Goal: Transaction & Acquisition: Purchase product/service

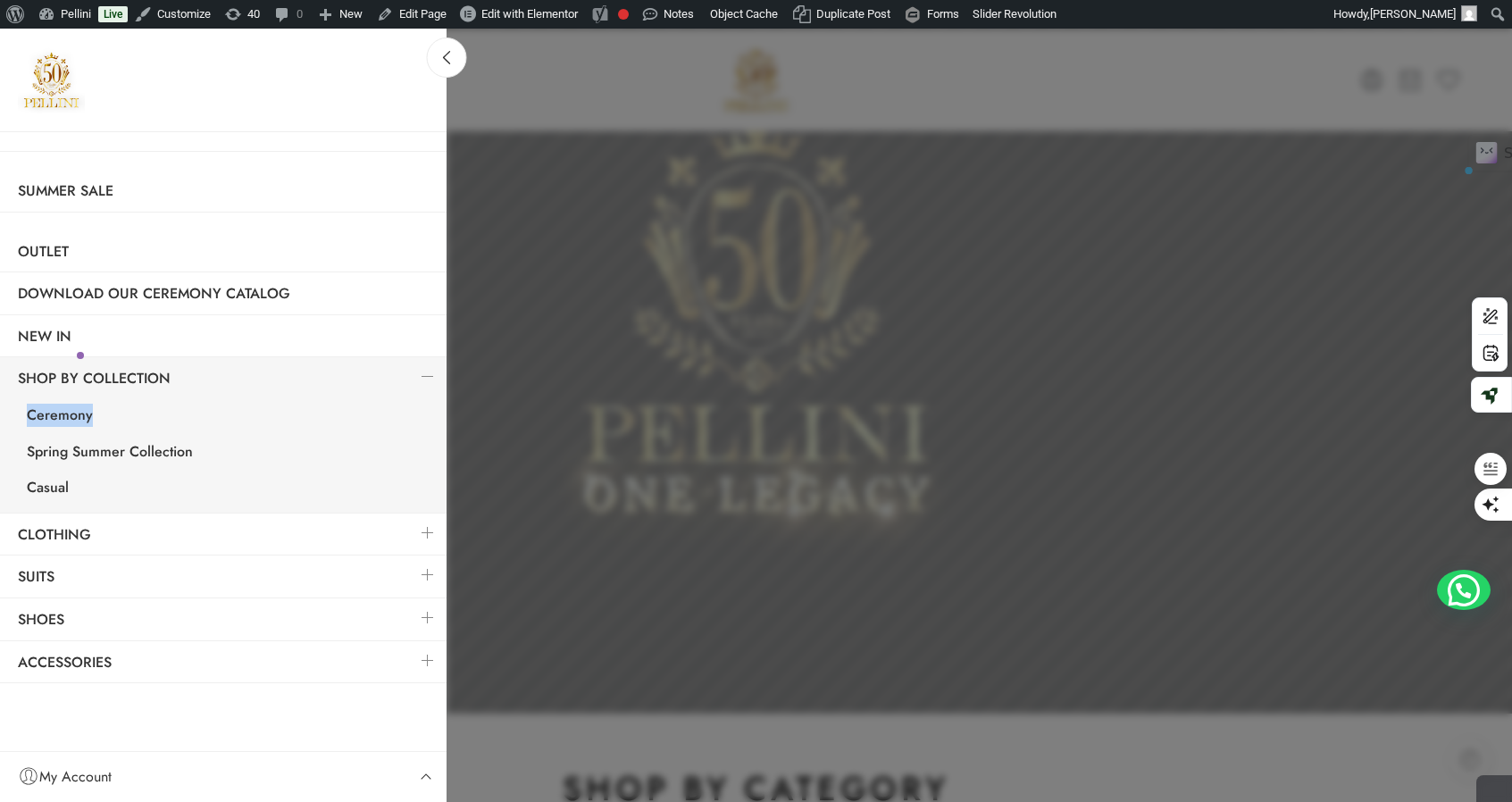
click at [429, 576] on link at bounding box center [427, 575] width 37 height 38
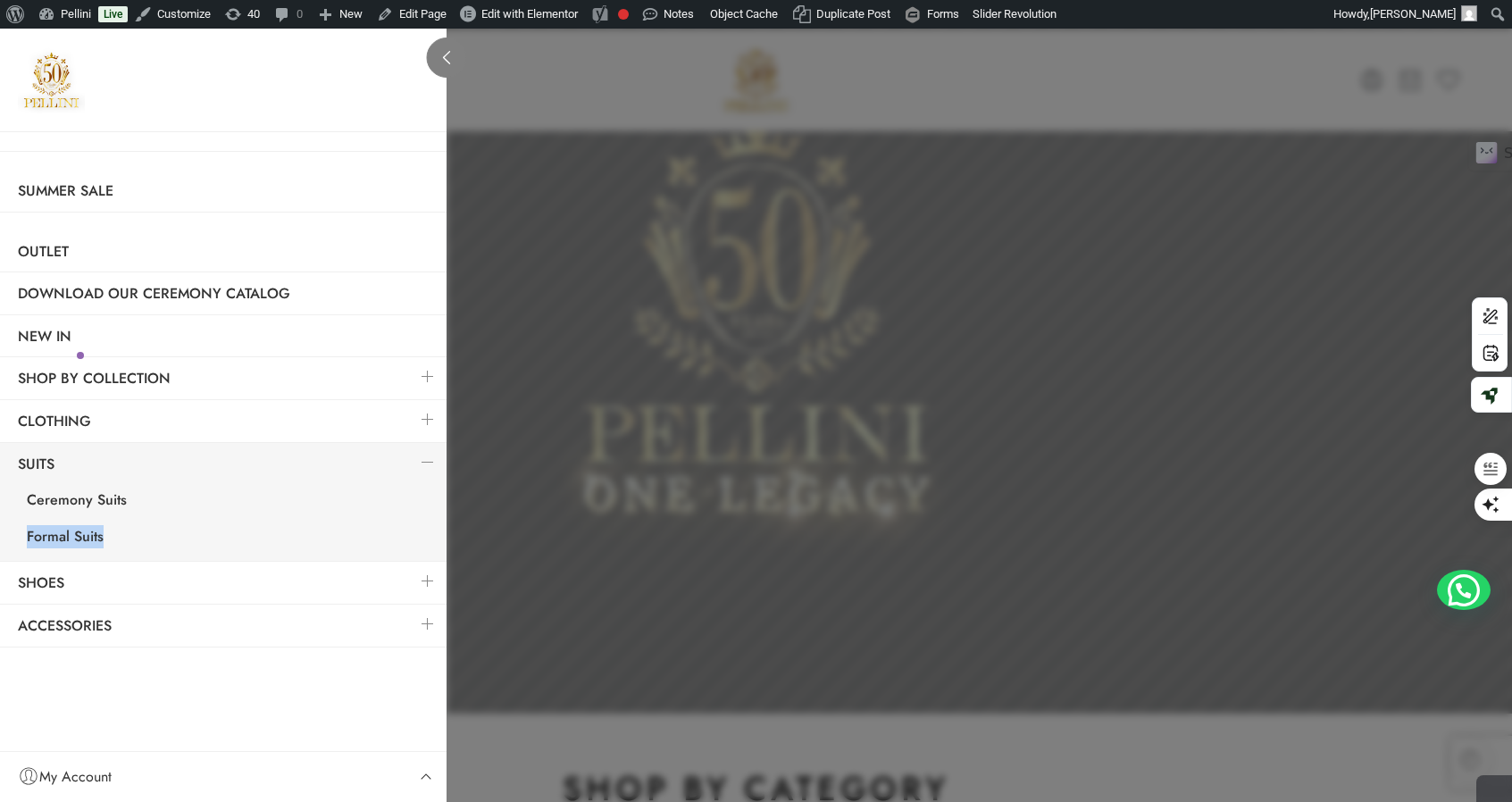
click at [451, 57] on icon at bounding box center [446, 57] width 14 height 14
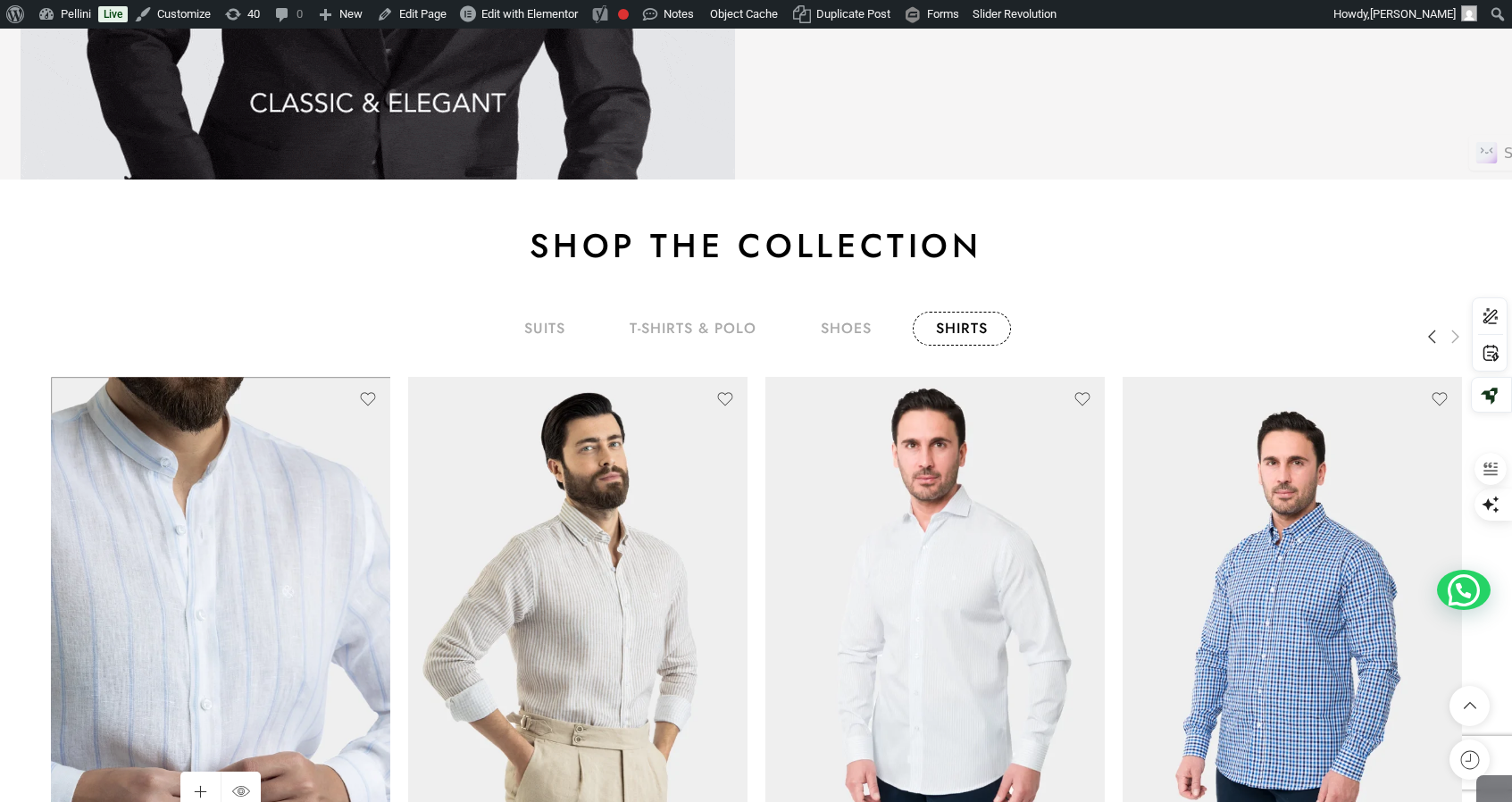
scroll to position [2849, 0]
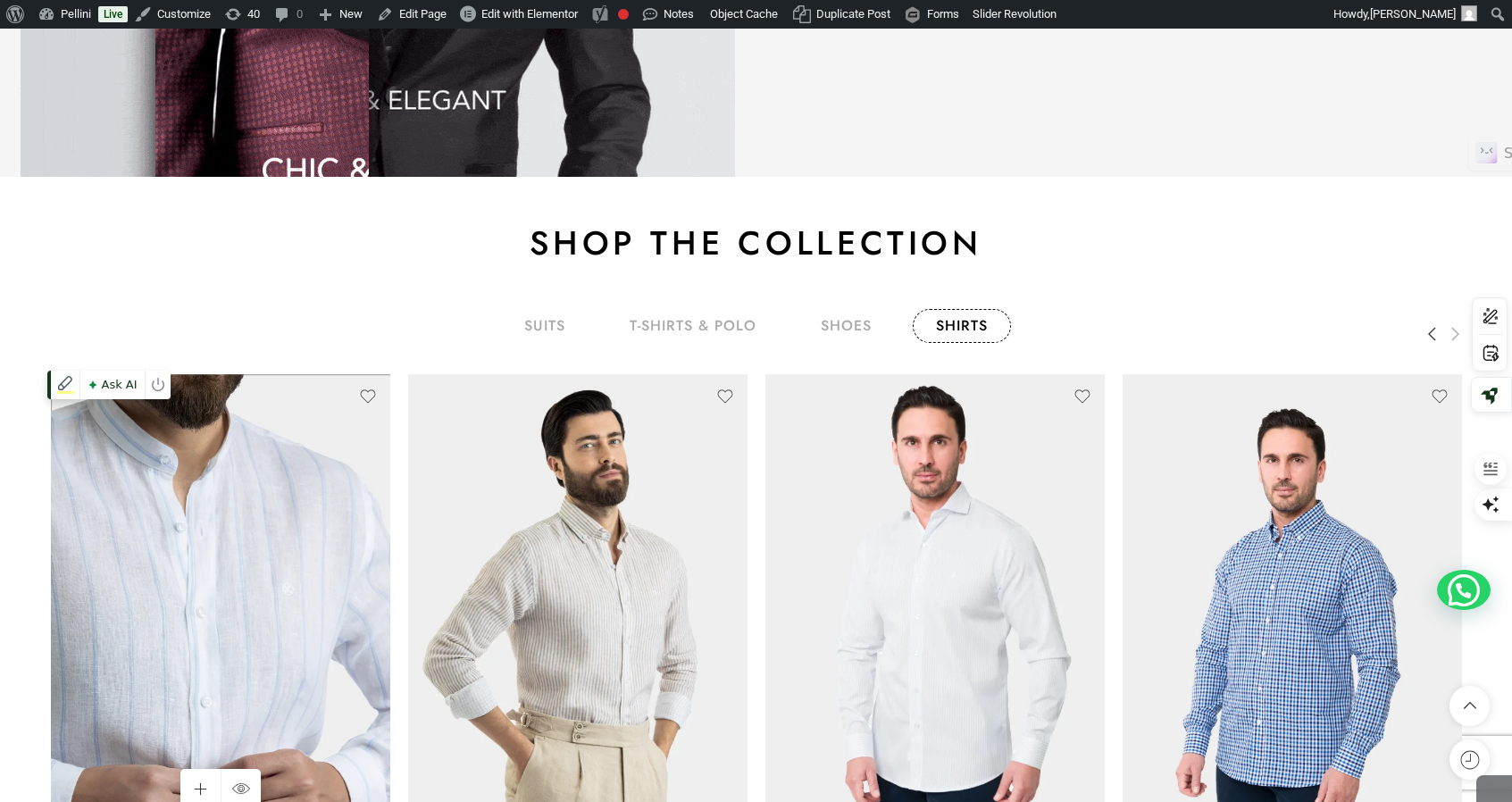
click at [249, 497] on img at bounding box center [220, 601] width 339 height 453
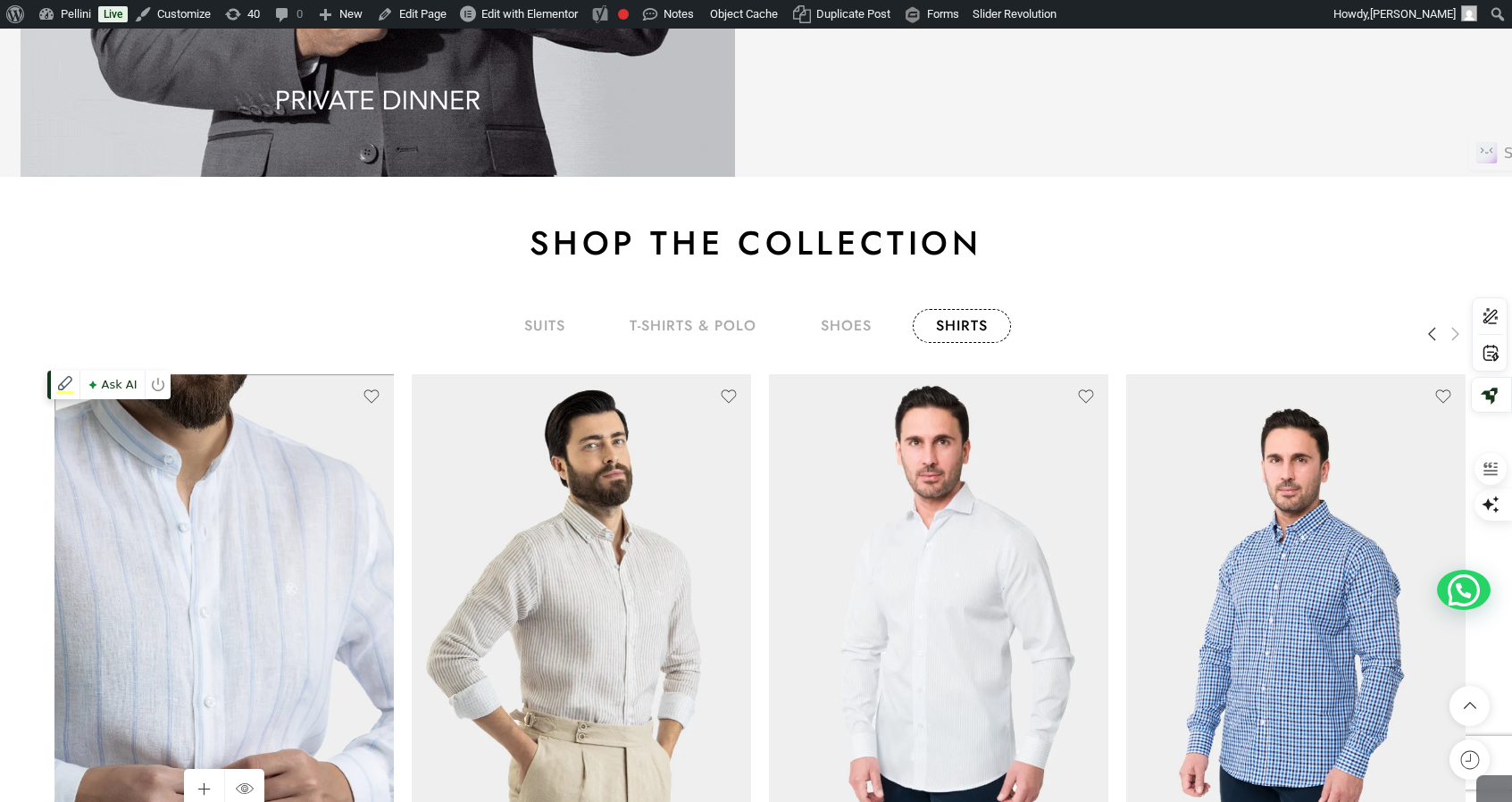
scroll to position [2863, 0]
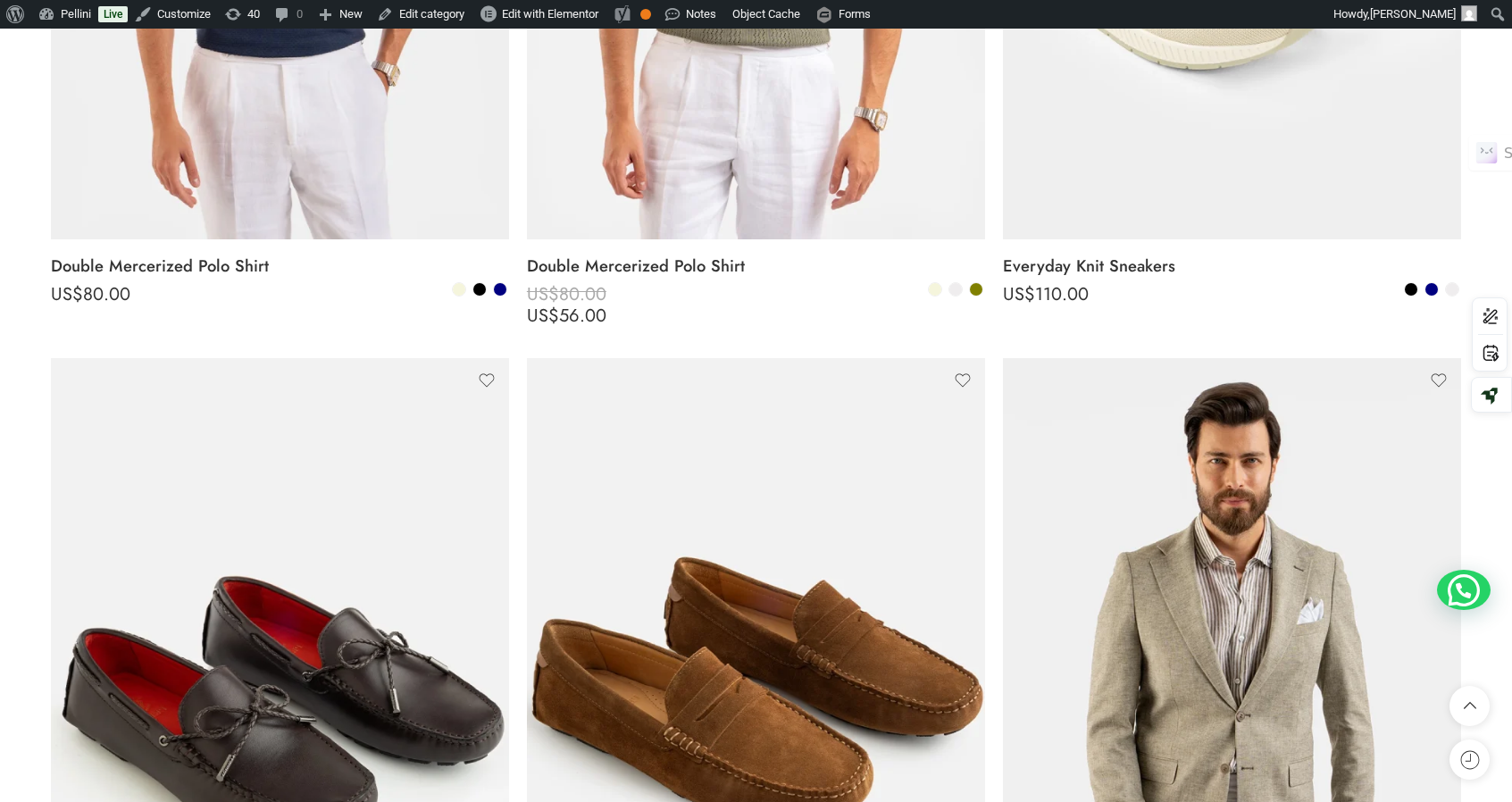
scroll to position [2917, 0]
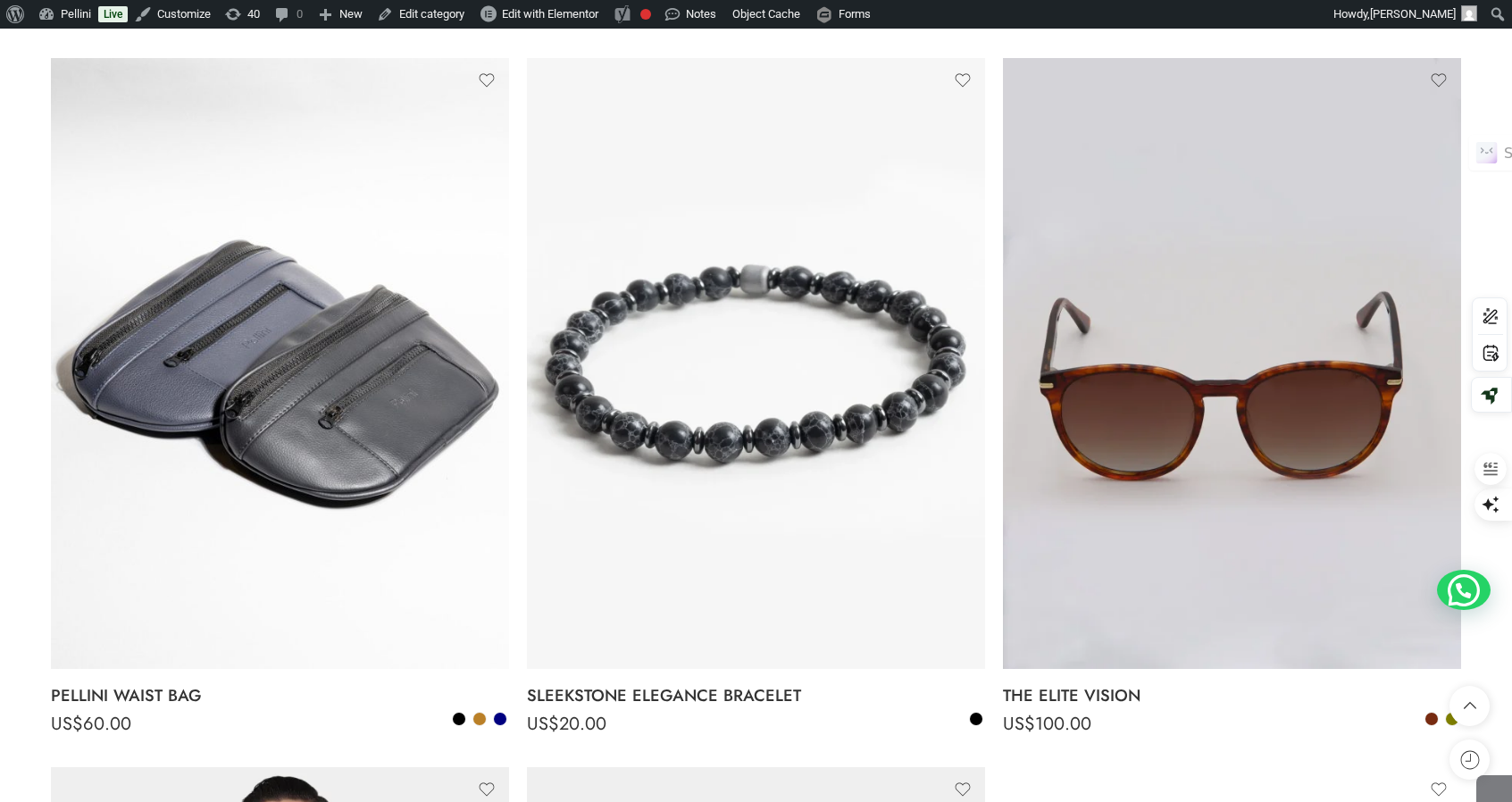
scroll to position [10732, 0]
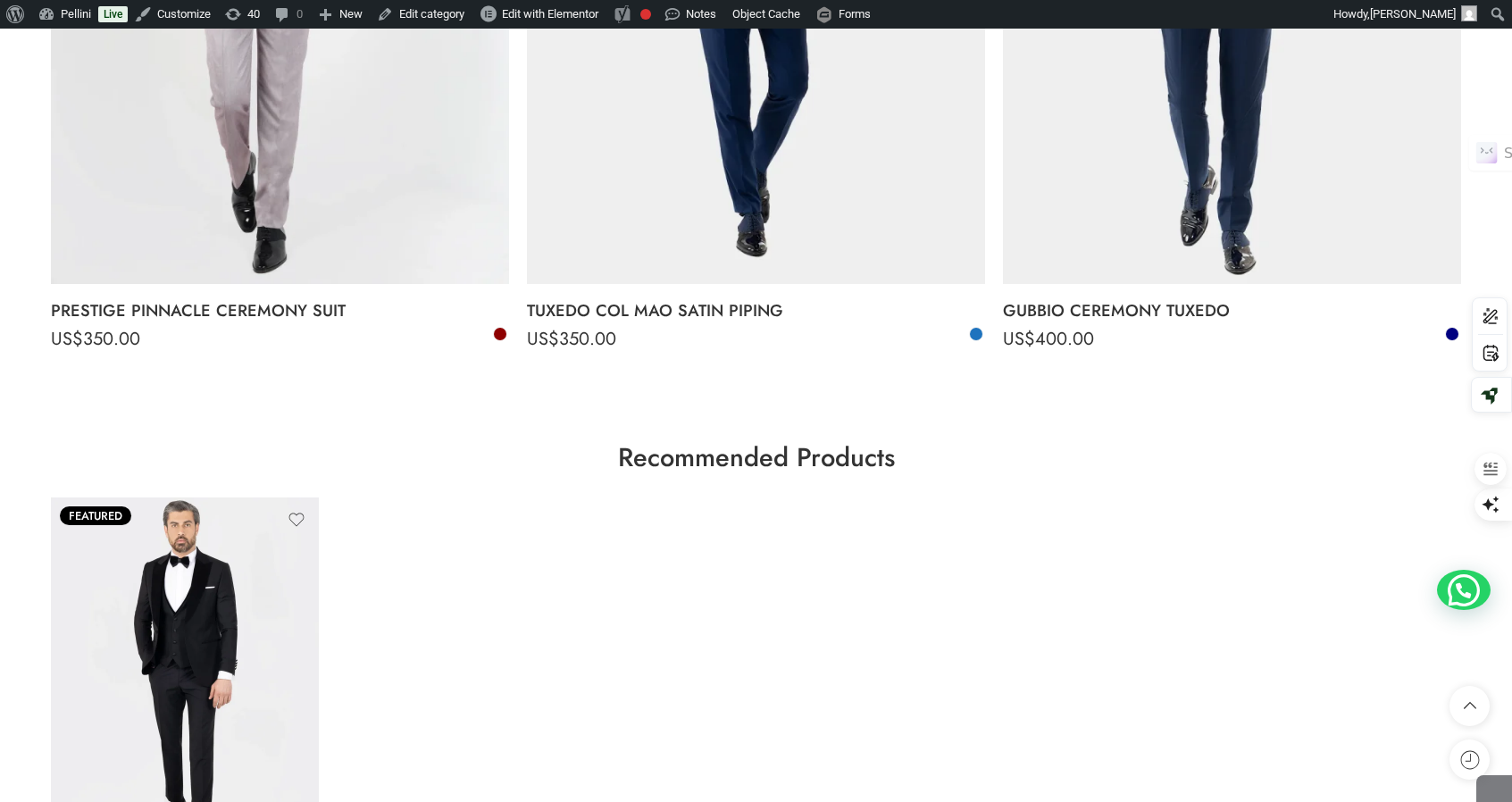
scroll to position [4539, 0]
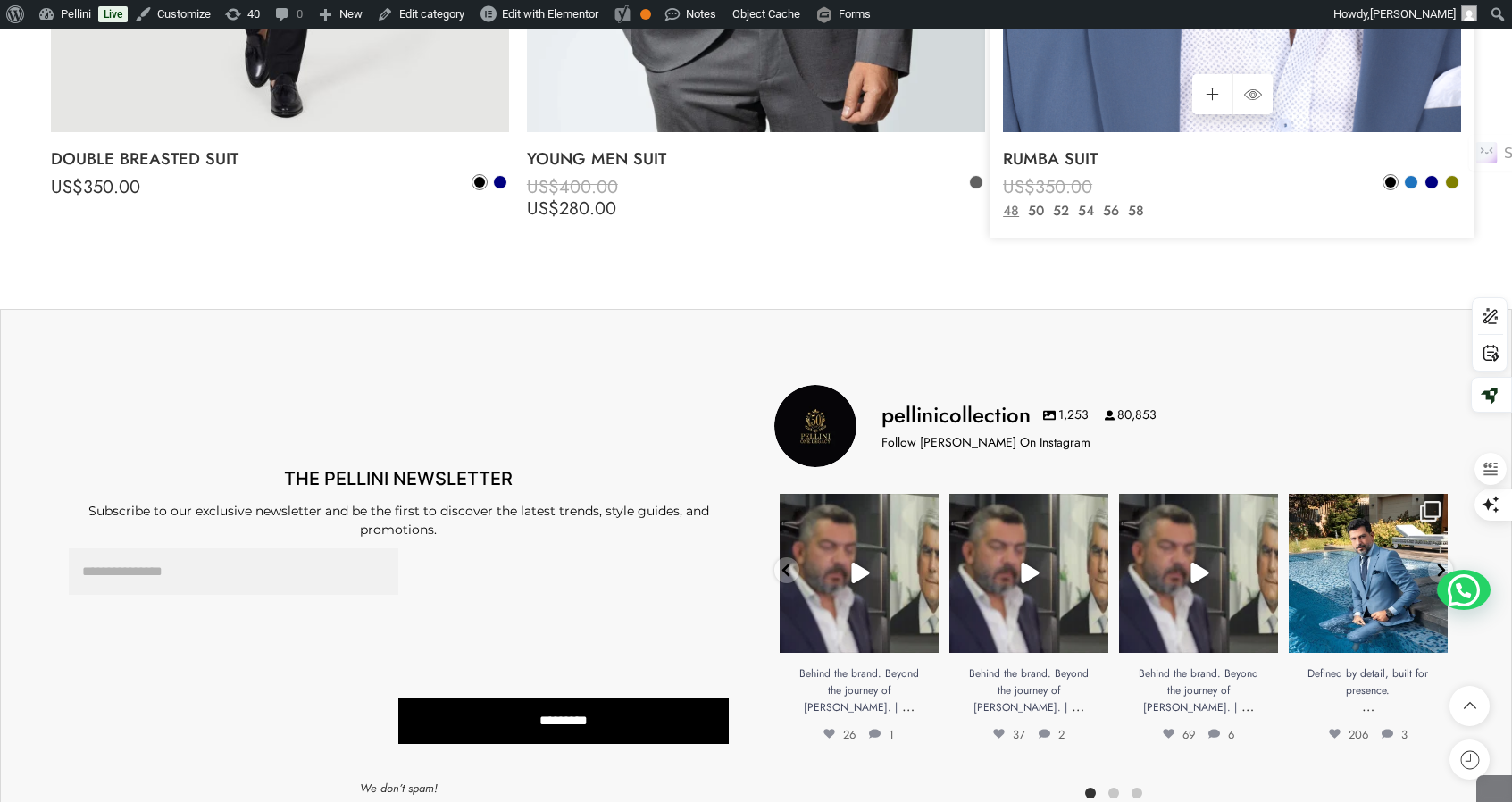
scroll to position [2329, 0]
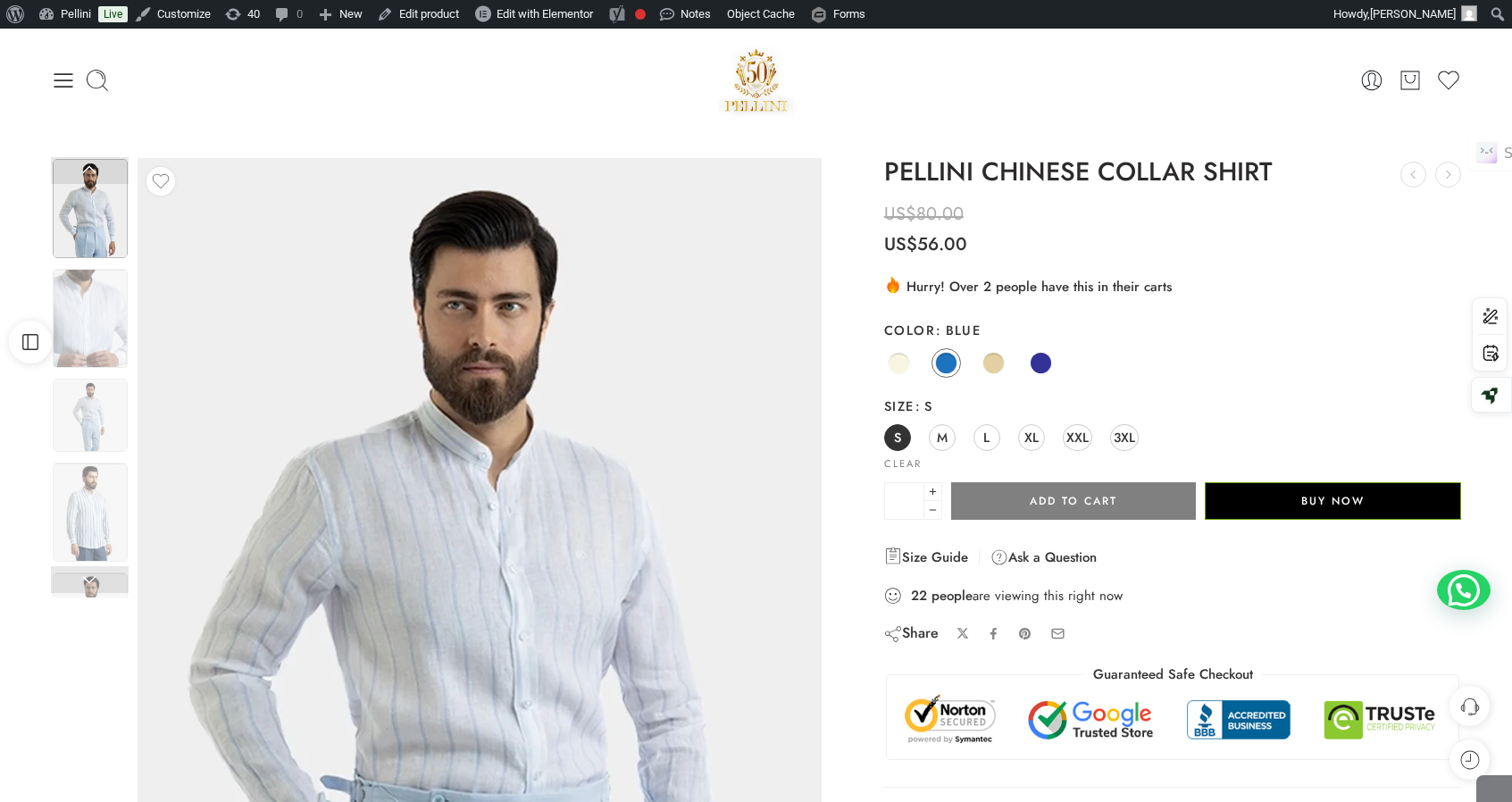
click at [919, 550] on link "Size Guide" at bounding box center [926, 557] width 84 height 22
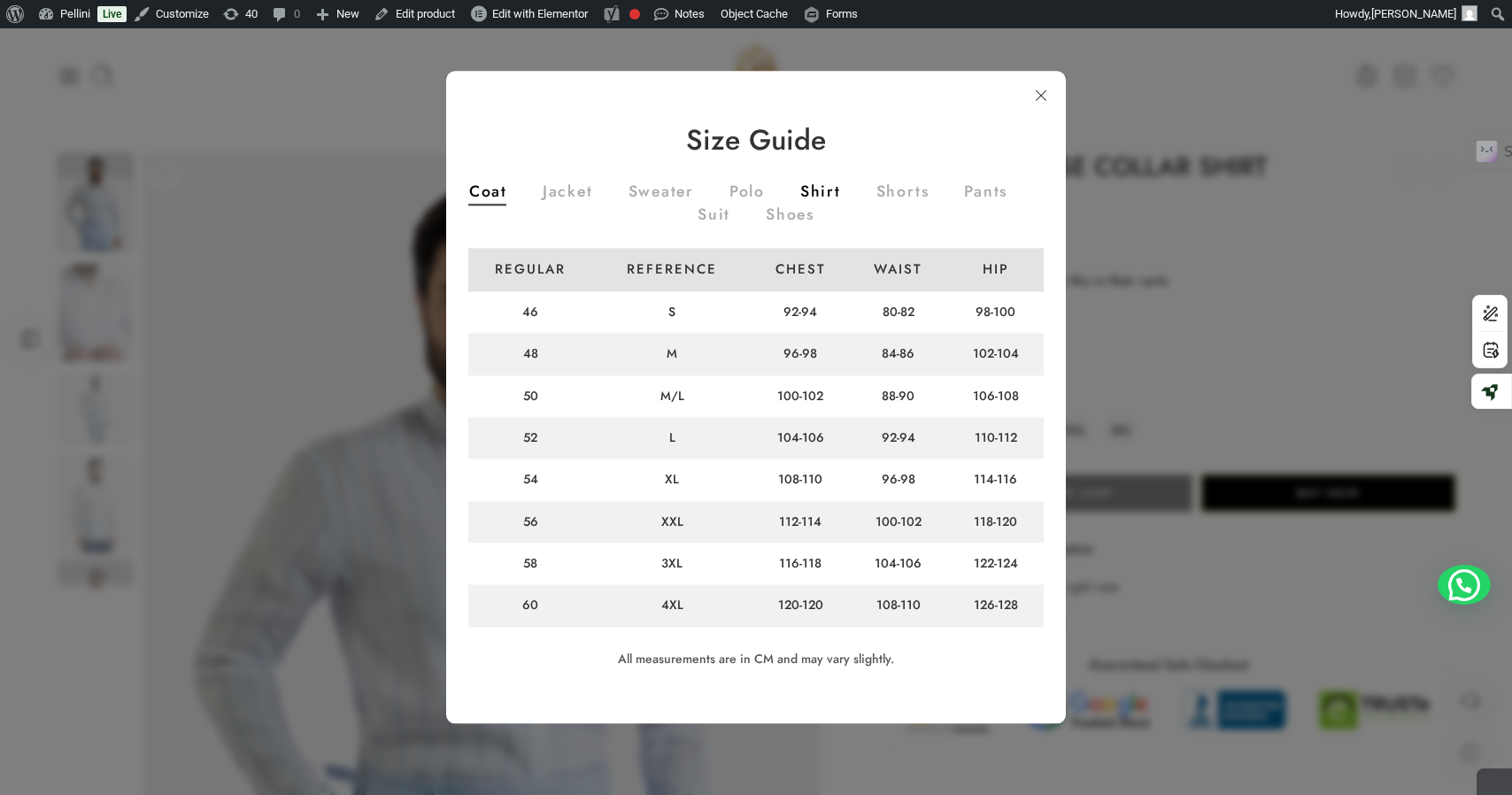
click at [841, 193] on link "Shirt" at bounding box center [820, 194] width 41 height 20
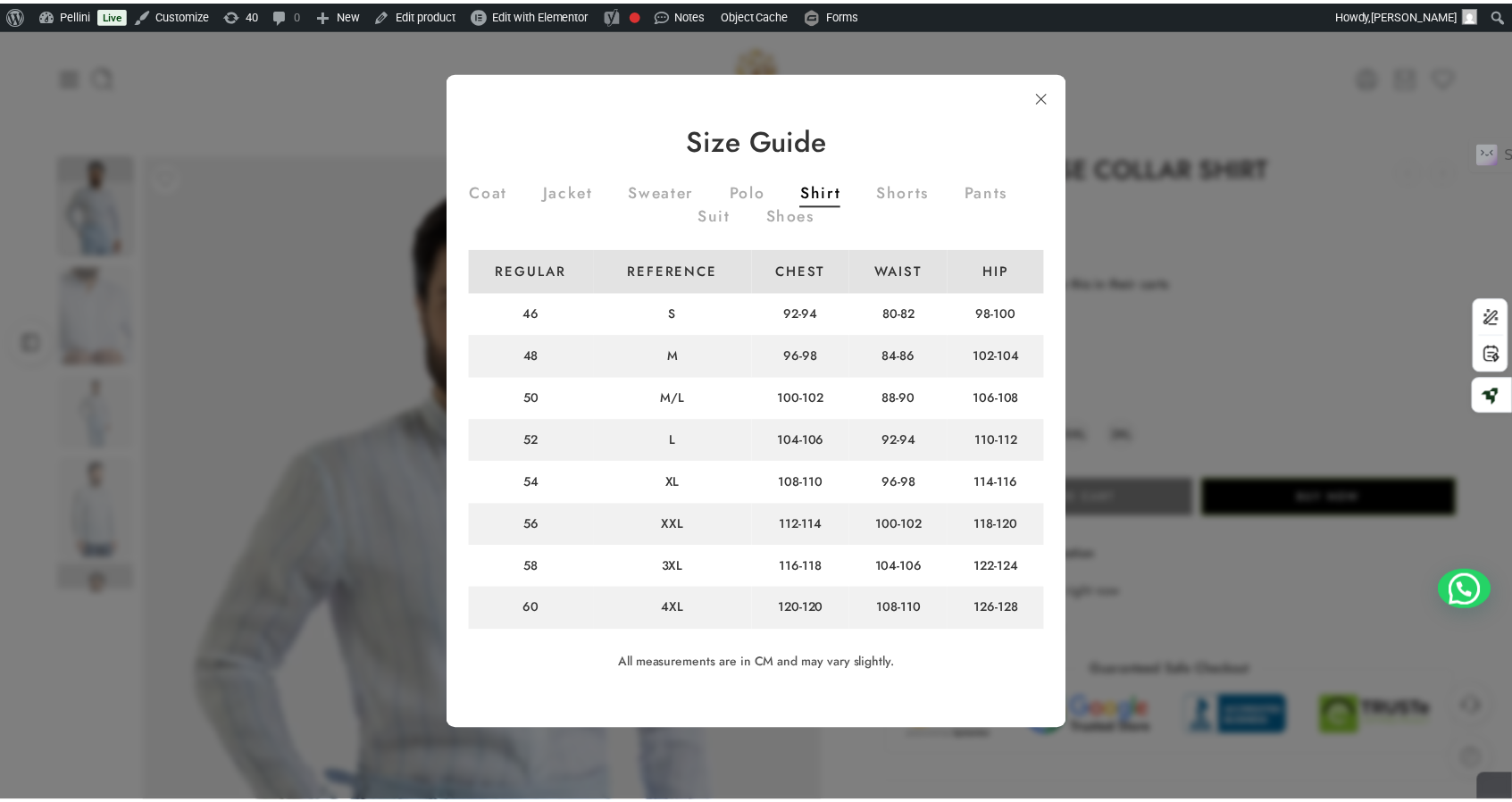
scroll to position [3, 0]
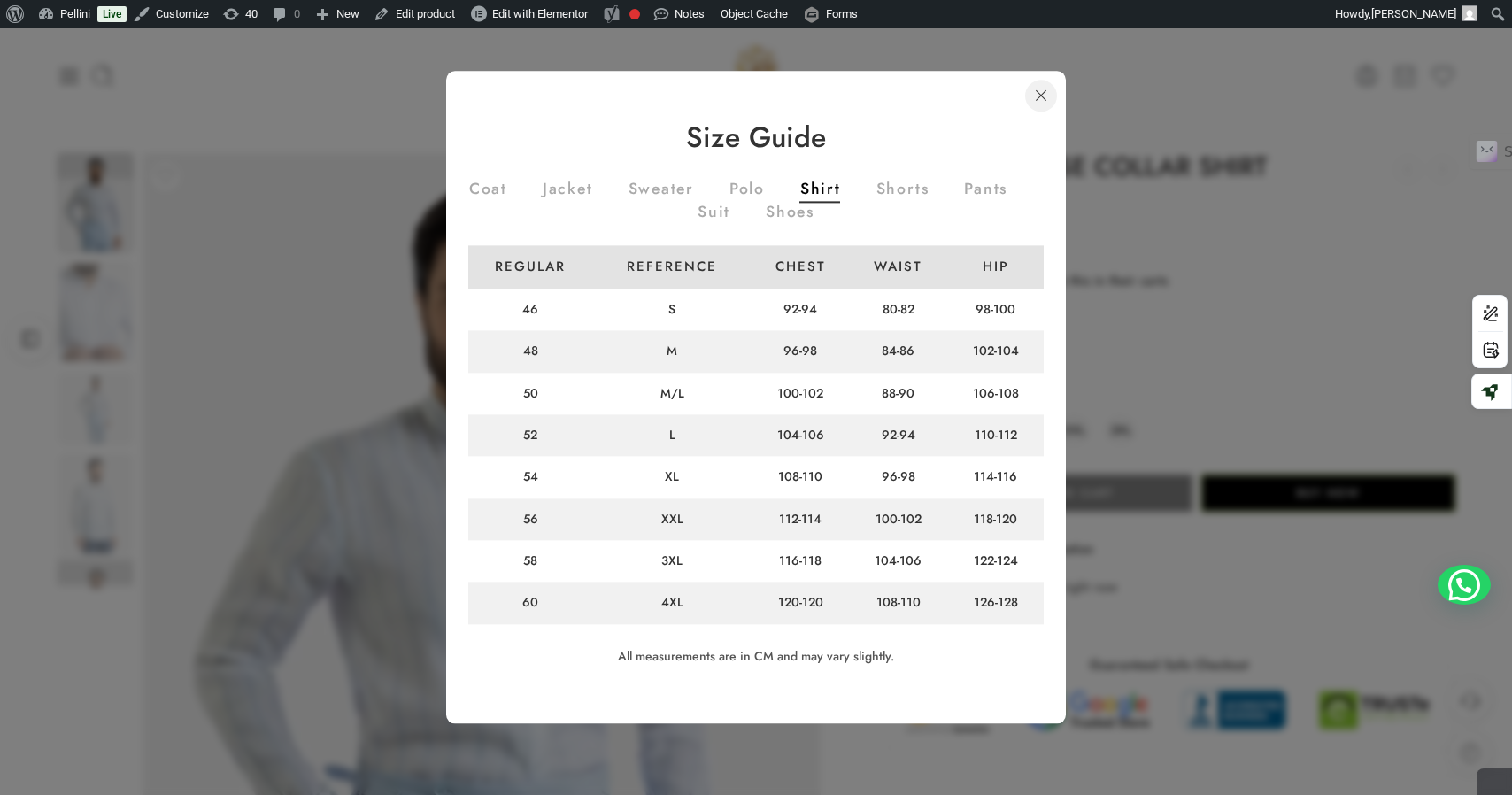
click at [1043, 87] on link at bounding box center [1041, 95] width 32 height 32
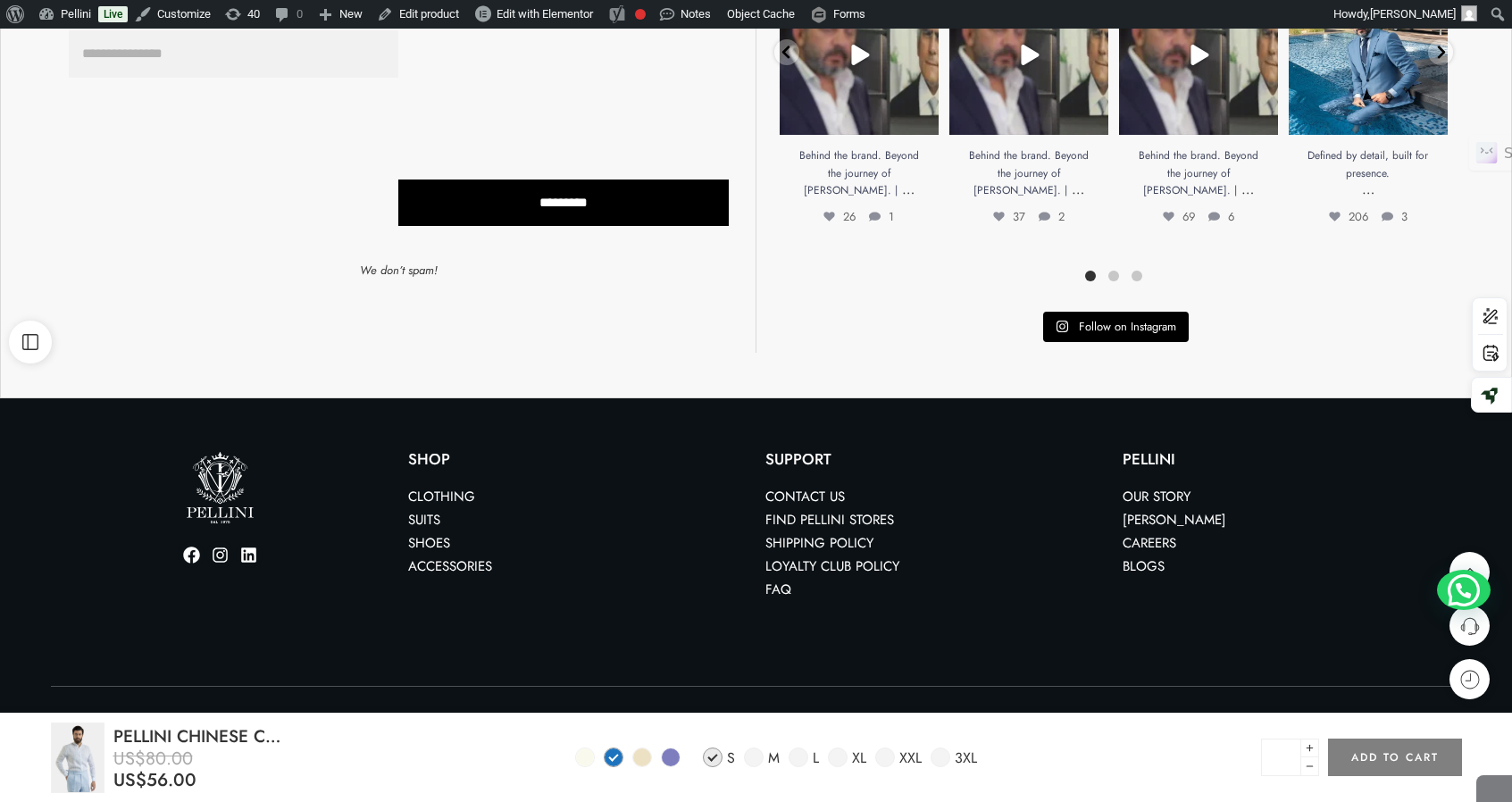
scroll to position [1438, 0]
